Goal: Task Accomplishment & Management: Manage account settings

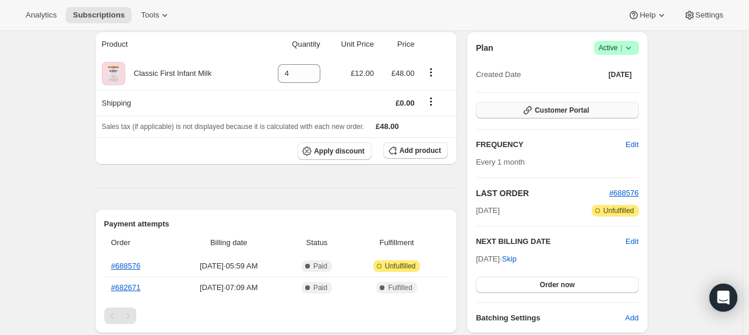
scroll to position [107, 0]
click at [639, 236] on span "Edit" at bounding box center [632, 241] width 13 height 12
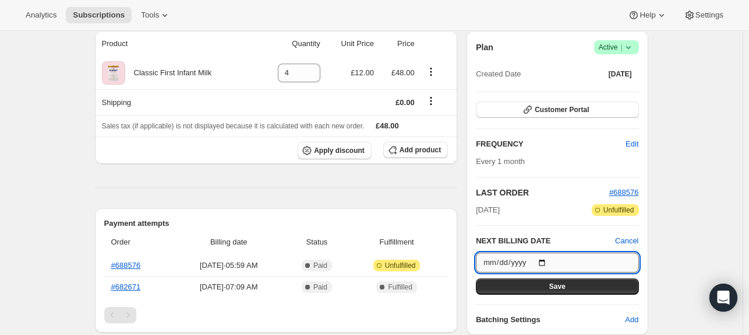
click at [565, 263] on input "2025-10-12" at bounding box center [557, 262] width 163 height 20
click at [545, 262] on input "2025-10-12" at bounding box center [557, 262] width 163 height 20
type input "2025-10-01"
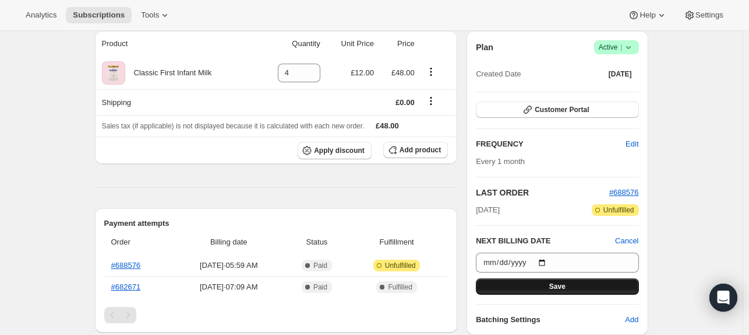
click at [565, 286] on span "Save" at bounding box center [558, 285] width 16 height 9
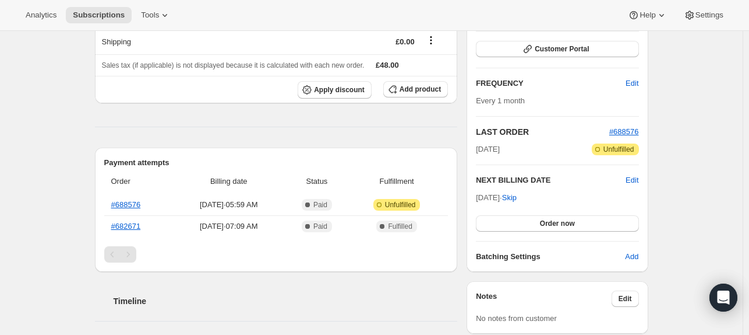
scroll to position [135, 0]
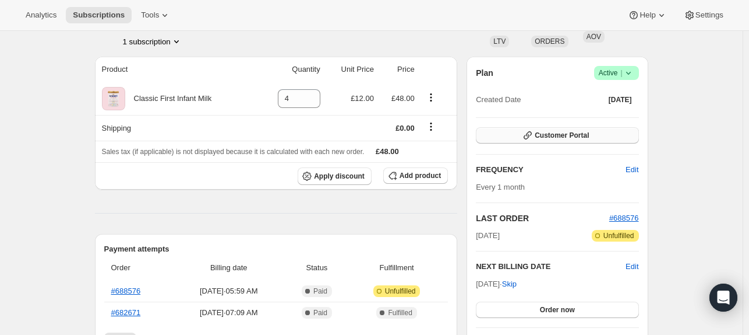
click at [573, 135] on span "Customer Portal" at bounding box center [562, 135] width 54 height 9
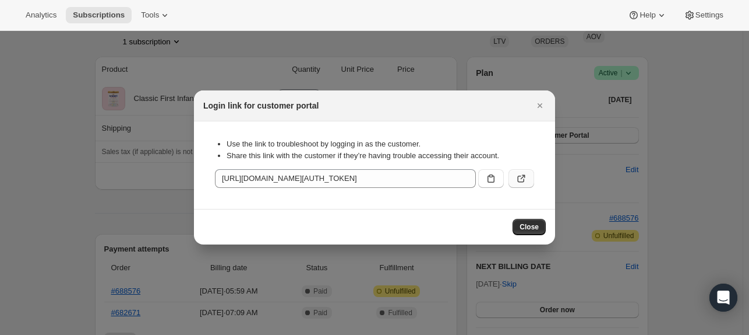
click at [522, 180] on icon ":re7:" at bounding box center [522, 178] width 12 height 12
